Goal: Task Accomplishment & Management: Complete application form

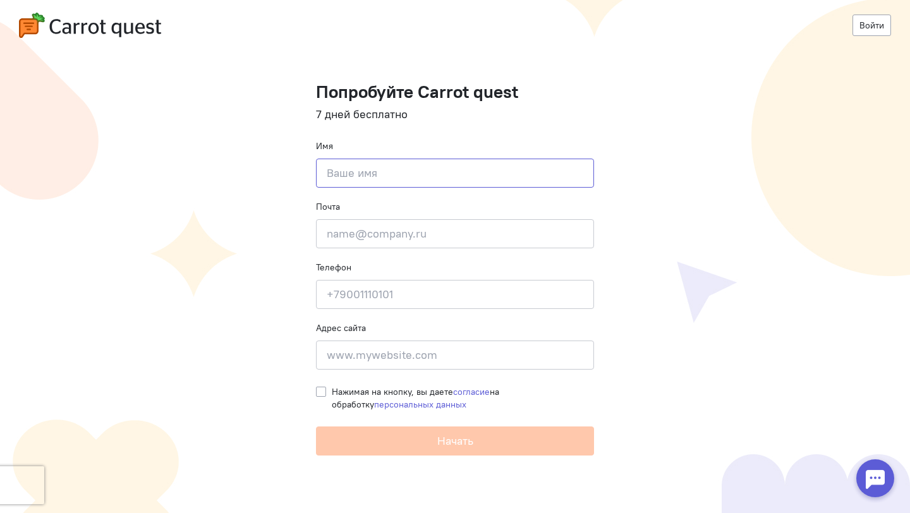
click at [369, 166] on input at bounding box center [455, 173] width 278 height 29
type input "[PERSON_NAME]"
click at [391, 228] on input "email" at bounding box center [455, 233] width 278 height 29
type input "[EMAIL_ADDRESS][DOMAIN_NAME]"
click at [392, 292] on input at bounding box center [455, 294] width 278 height 29
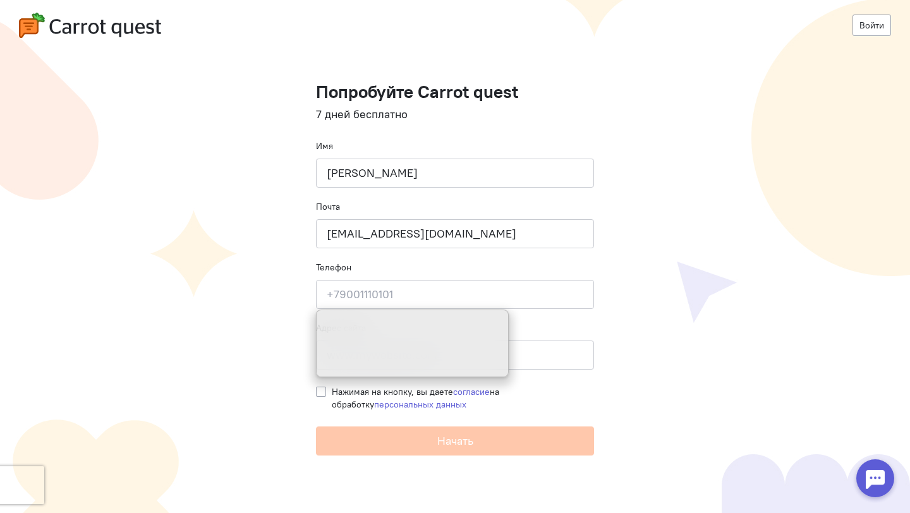
click at [226, 178] on cq-registration "Войти Попробуйте Carrot quest 7 дней бесплатно Имя [PERSON_NAME] Почта [EMAIL_A…" at bounding box center [455, 256] width 910 height 513
